Goal: Information Seeking & Learning: Learn about a topic

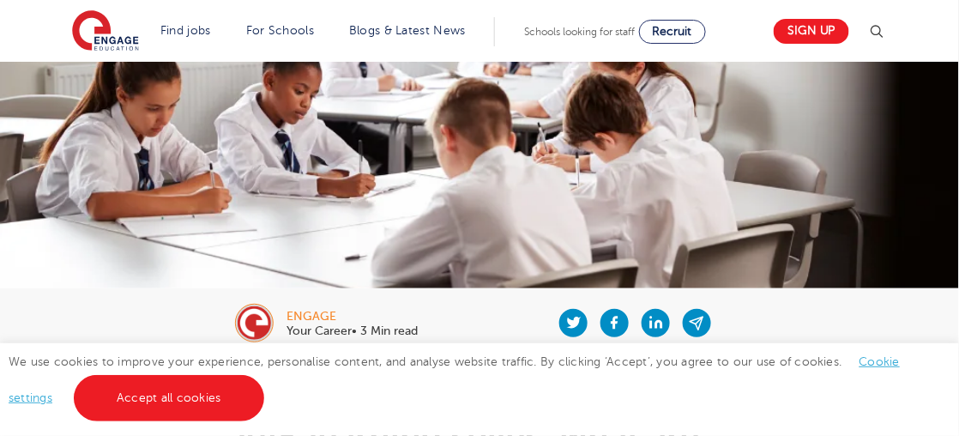
scroll to position [172, 0]
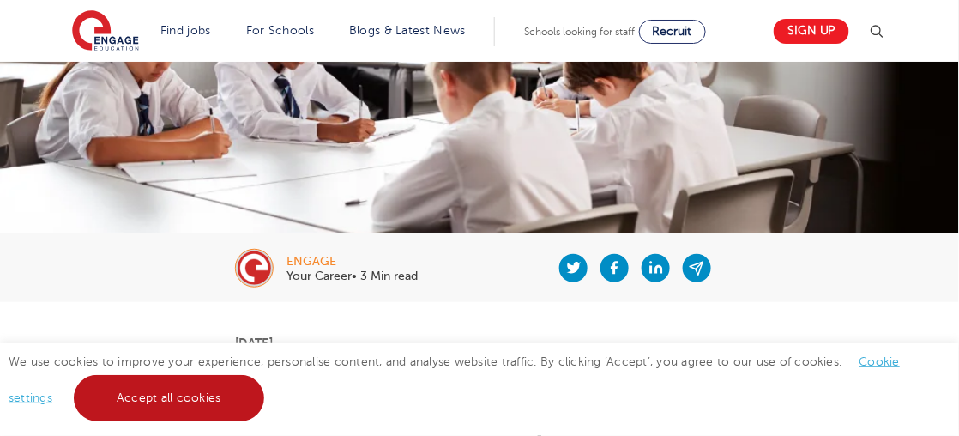
click at [148, 395] on link "Accept all cookies" at bounding box center [169, 398] width 191 height 46
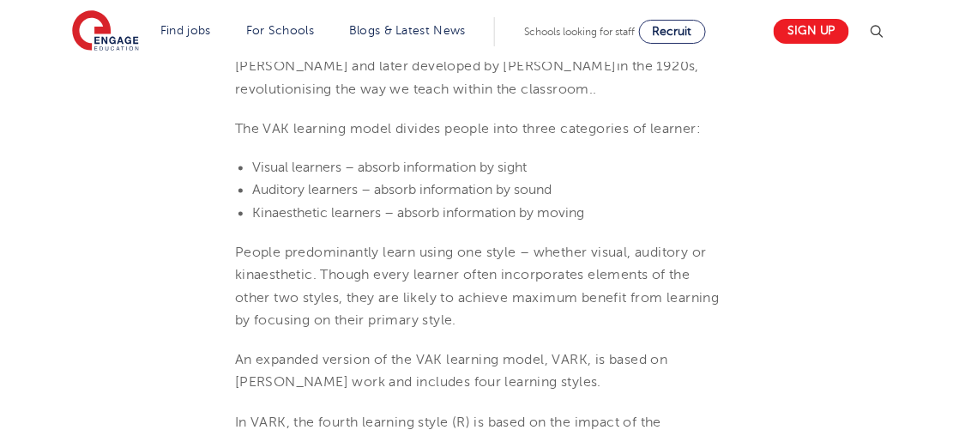
scroll to position [687, 0]
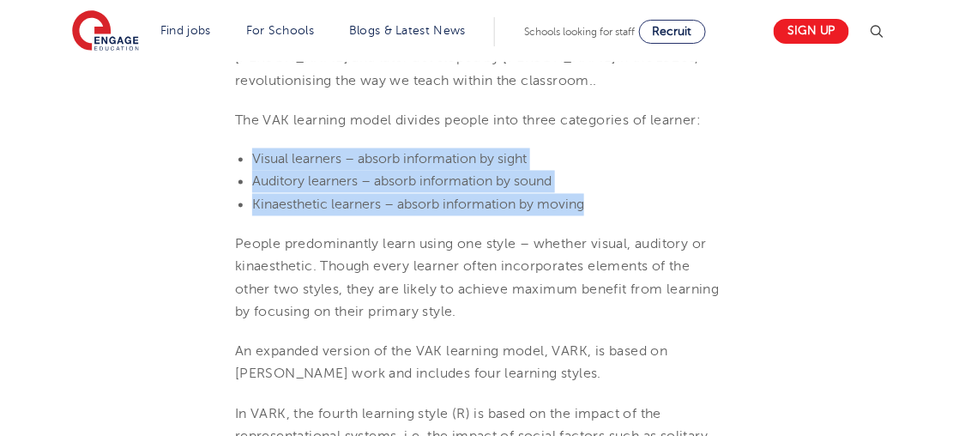
drag, startPoint x: 596, startPoint y: 208, endPoint x: 255, endPoint y: 166, distance: 344.0
click at [255, 166] on ul "Visual learners – absorb information by sight Auditory learners – absorb inform…" at bounding box center [479, 182] width 489 height 68
copy ul "Visual learners – absorb information by sight Auditory learners – absorb inform…"
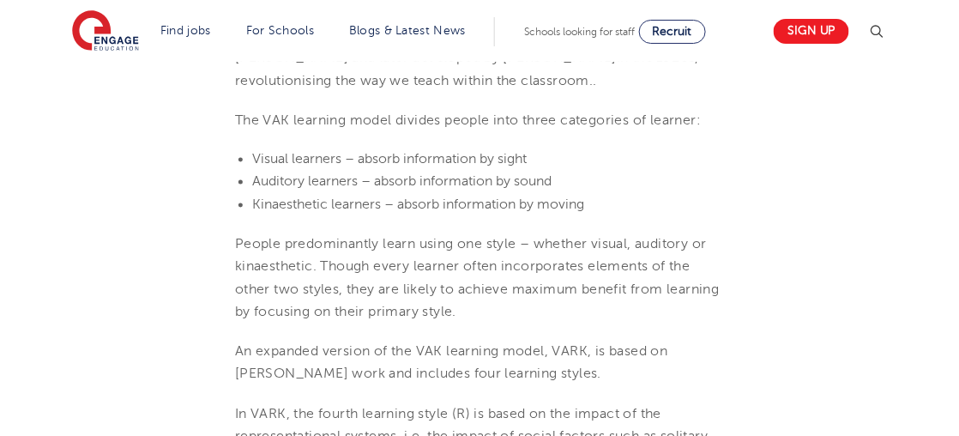
click at [624, 312] on p "People predominantly learn using one style – whether visual, auditory or kinaes…" at bounding box center [479, 278] width 489 height 90
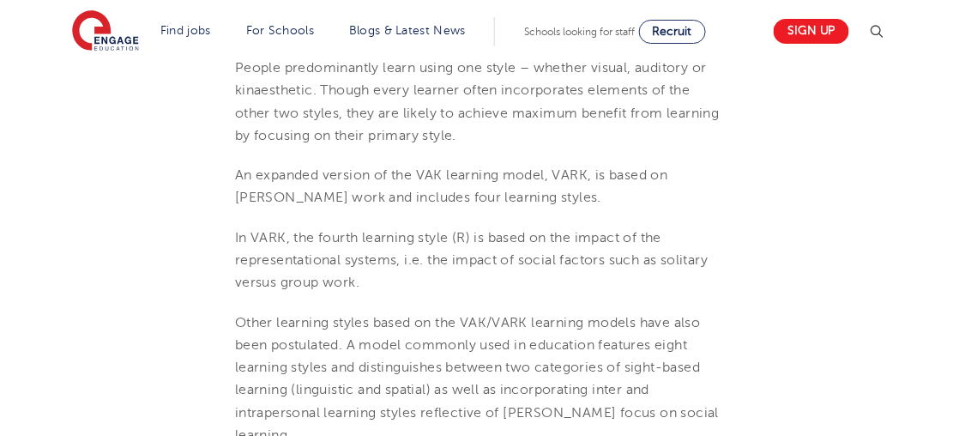
scroll to position [944, 0]
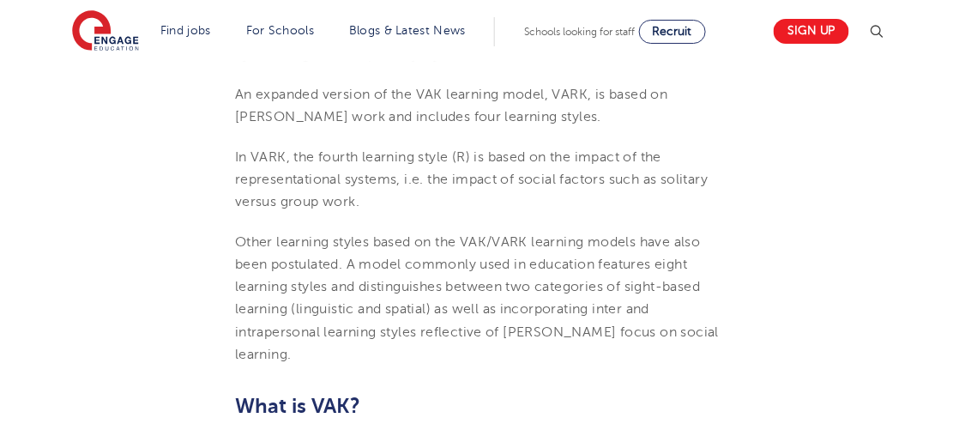
click at [300, 306] on span "Other learning styles based on the VAK/VARK learning models have also been post…" at bounding box center [477, 298] width 484 height 128
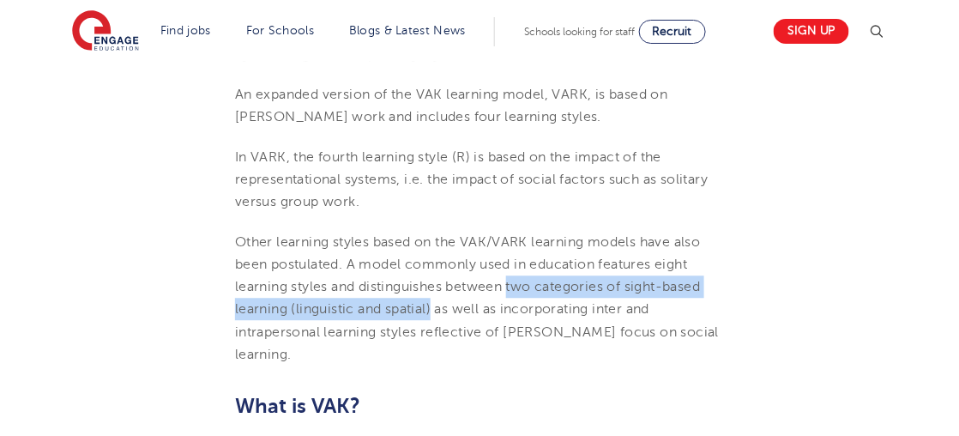
drag, startPoint x: 511, startPoint y: 285, endPoint x: 434, endPoint y: 312, distance: 81.7
click at [434, 312] on span "Other learning styles based on the VAK/VARK learning models have also been post…" at bounding box center [477, 298] width 484 height 128
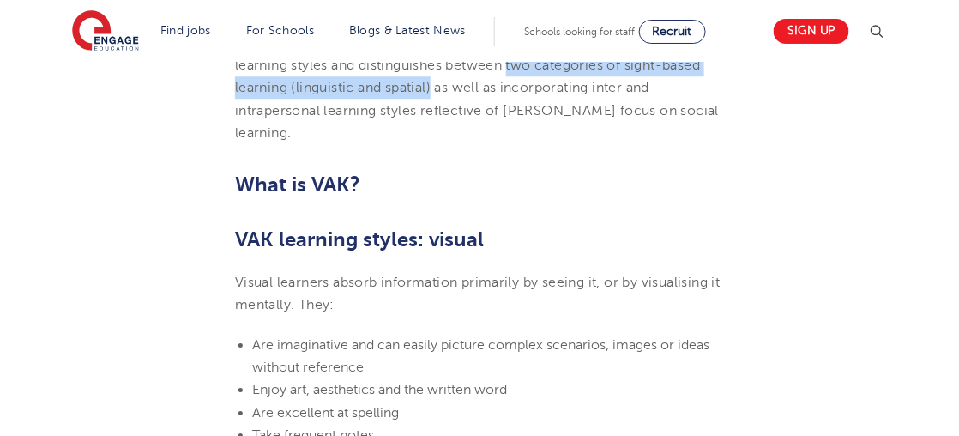
scroll to position [1201, 0]
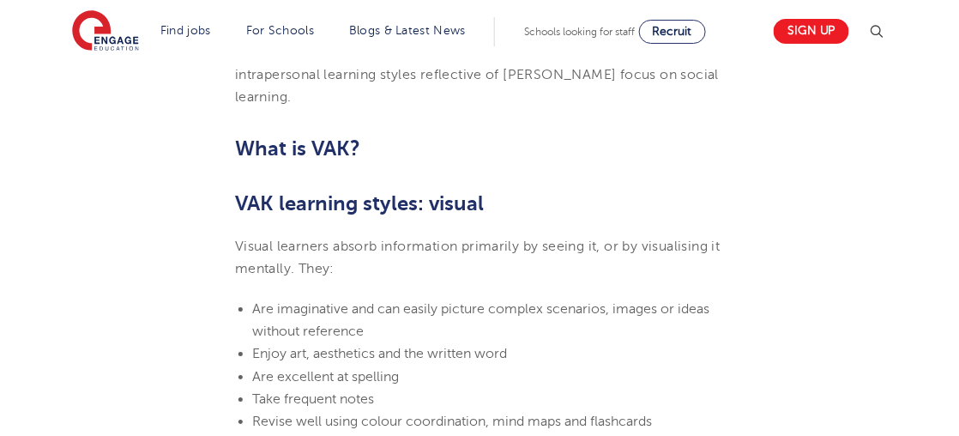
click at [502, 264] on p "Visual learners absorb information primarily by seeing it, or by visualising it…" at bounding box center [479, 257] width 489 height 45
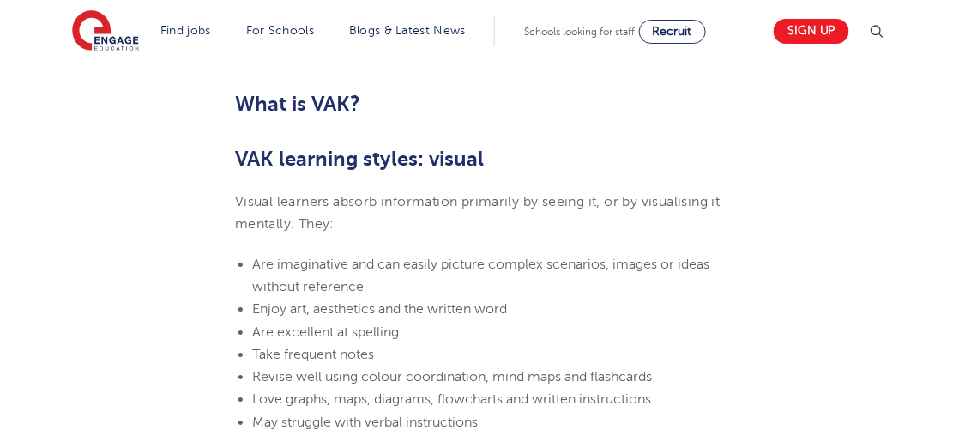
scroll to position [1287, 0]
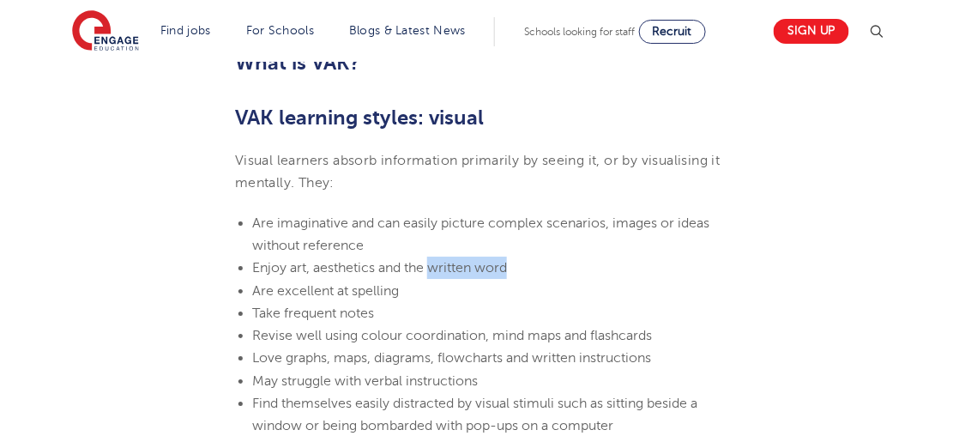
drag, startPoint x: 517, startPoint y: 269, endPoint x: 432, endPoint y: 269, distance: 85.8
click at [432, 269] on li "Enjoy art, aesthetics and the written word" at bounding box center [488, 268] width 472 height 22
click at [534, 308] on li "Take frequent notes" at bounding box center [488, 313] width 472 height 22
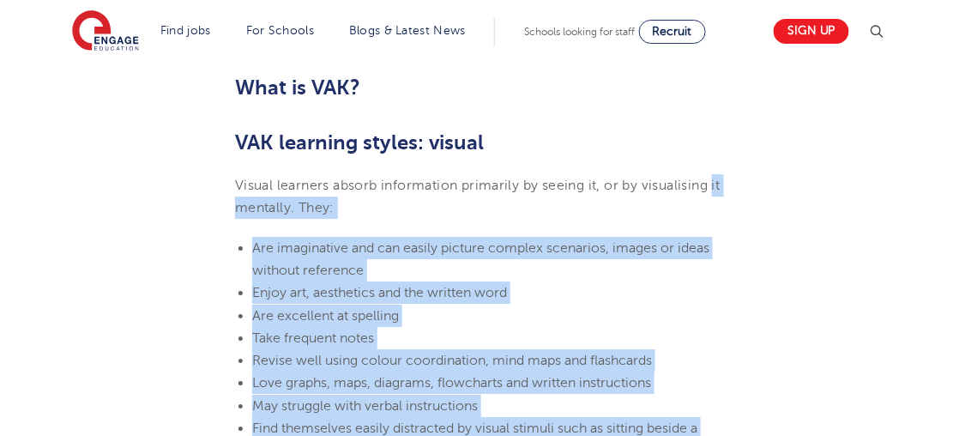
scroll to position [1201, 0]
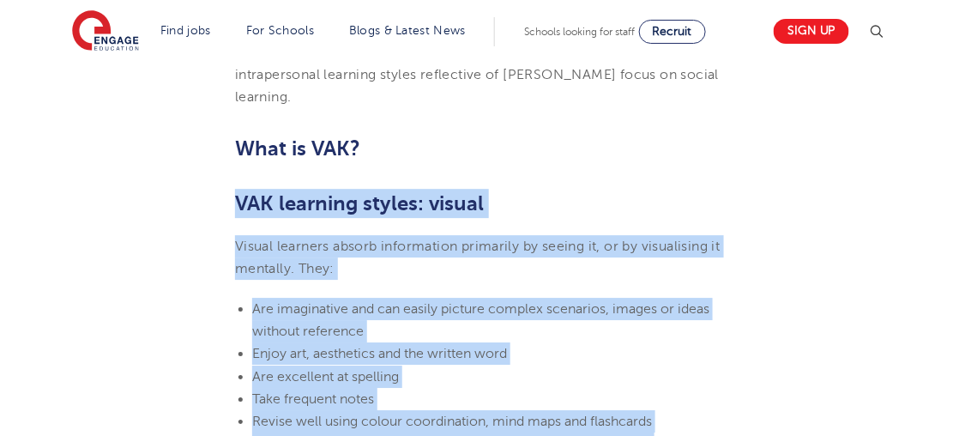
drag, startPoint x: 634, startPoint y: 258, endPoint x: 215, endPoint y: 217, distance: 420.8
copy section "VAK learning styles: visual Visual learners absorb information primarily by see…"
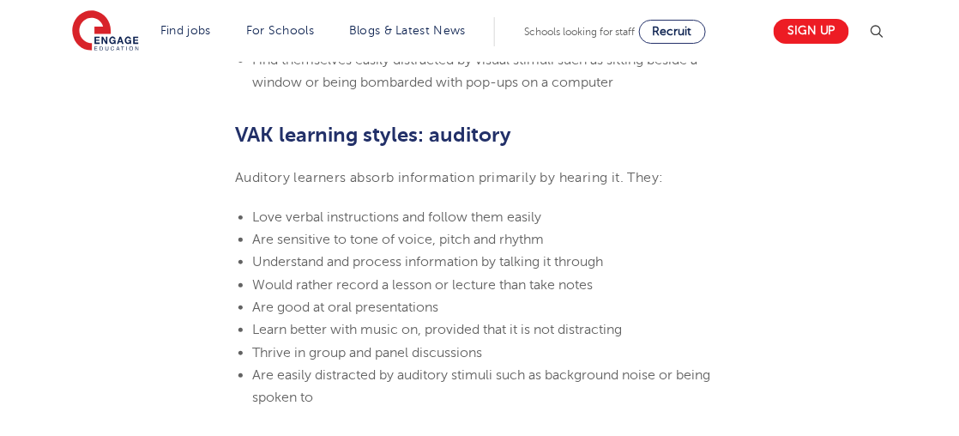
click at [359, 167] on p "Auditory learners absorb information primarily by hearing it. They:" at bounding box center [479, 177] width 489 height 22
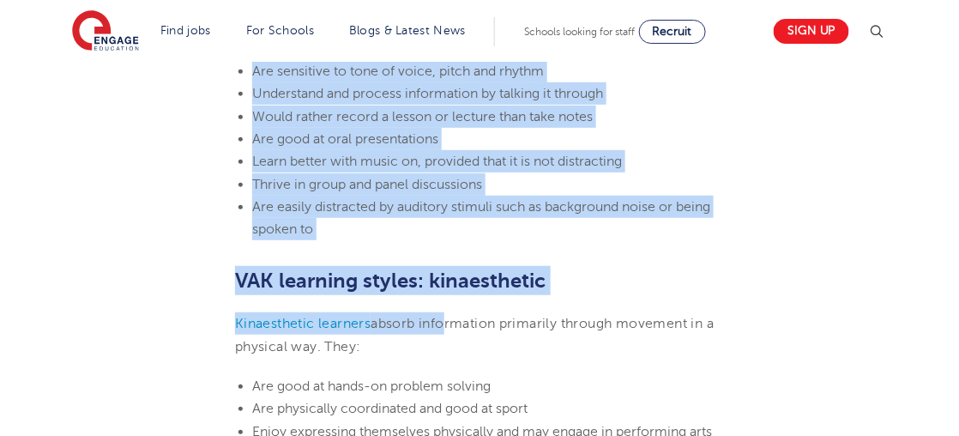
scroll to position [1801, 0]
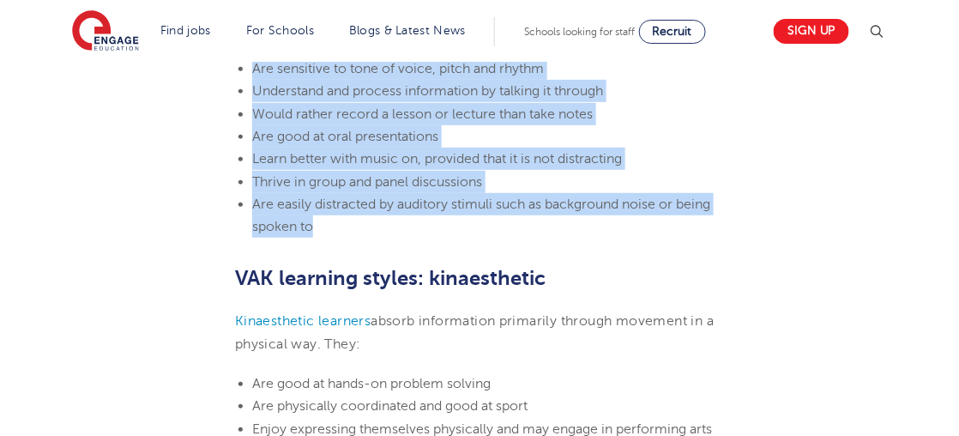
drag, startPoint x: 430, startPoint y: 134, endPoint x: 428, endPoint y: 226, distance: 91.8
click at [428, 226] on section "[DATE] VAK learning styles: what are they and what do they mean? Engage Educati…" at bounding box center [480, 80] width 832 height 2817
copy section "auditory Auditory learners absorb information primarily by hearing it. They: Lo…"
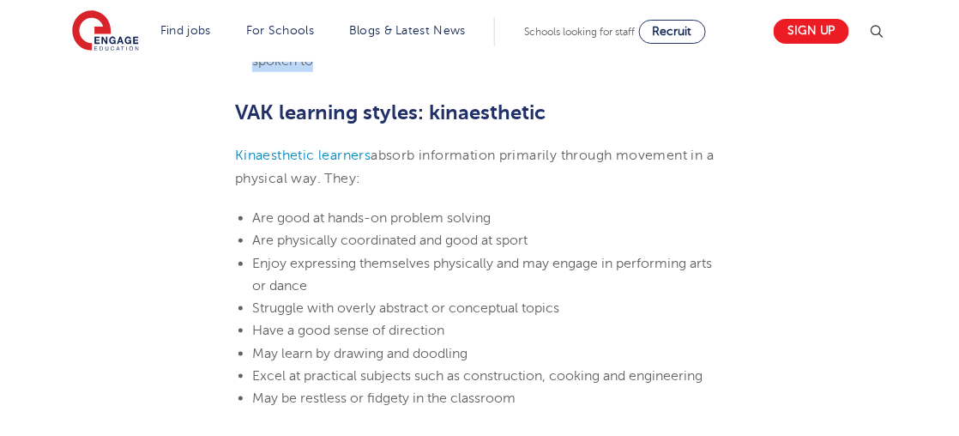
scroll to position [1974, 0]
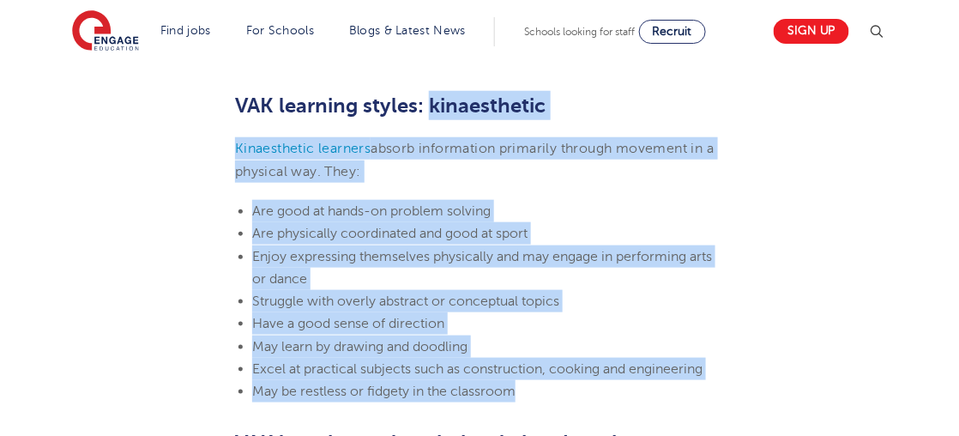
drag, startPoint x: 433, startPoint y: 107, endPoint x: 553, endPoint y: 384, distance: 302.1
copy section "kinaesthetic Kinaesthetic learners absorb information primarily through movemen…"
click at [686, 314] on li "Have a good sense of direction" at bounding box center [488, 323] width 472 height 22
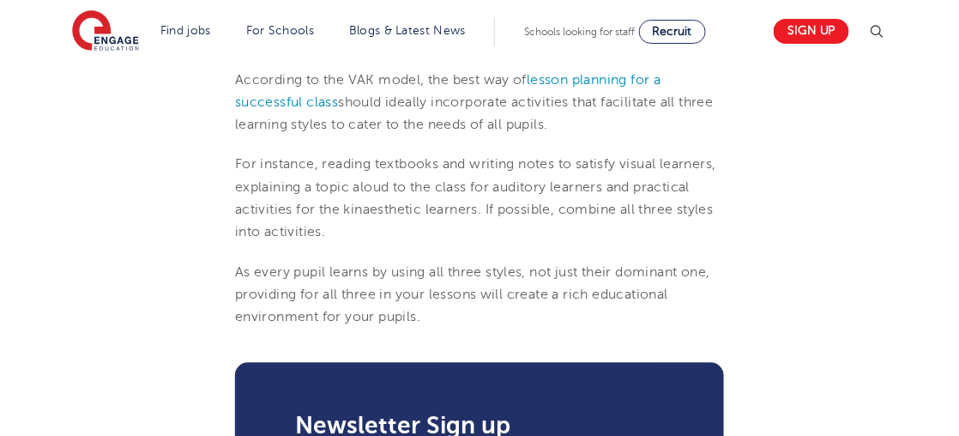
scroll to position [2403, 0]
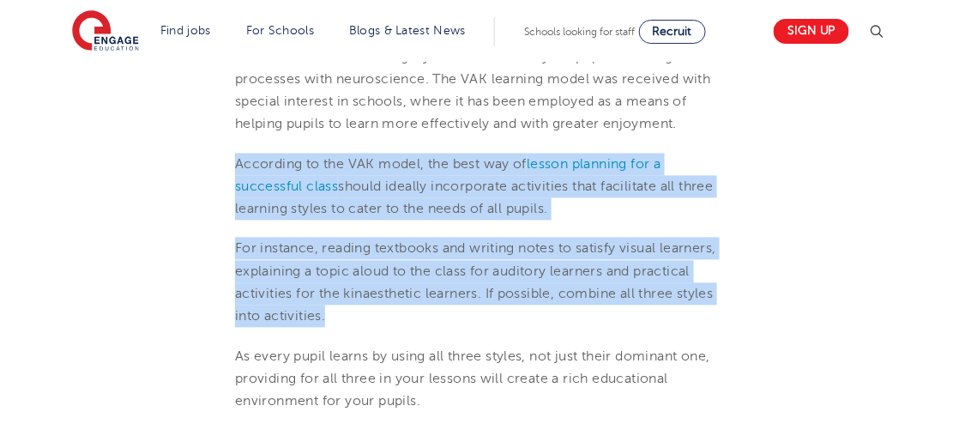
drag, startPoint x: 227, startPoint y: 158, endPoint x: 331, endPoint y: 315, distance: 188.8
copy section "According to the VAK model, the best way of lesson planning for a successful cl…"
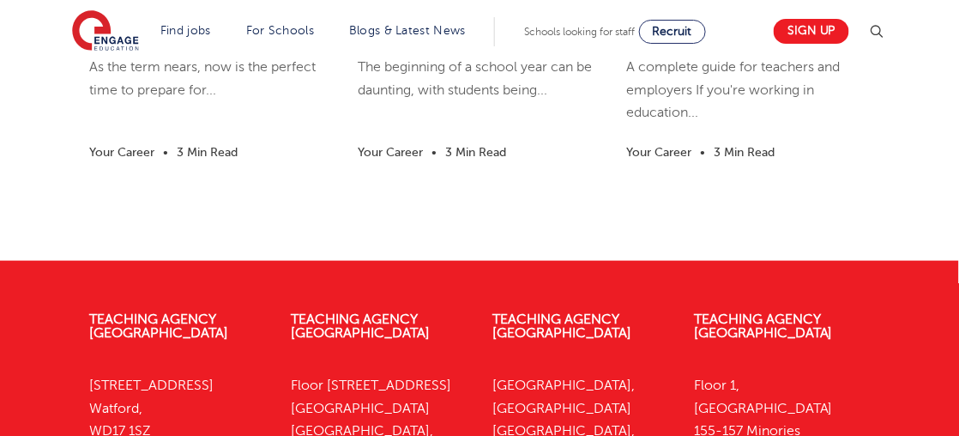
scroll to position [3776, 0]
